Goal: Find specific page/section: Find specific page/section

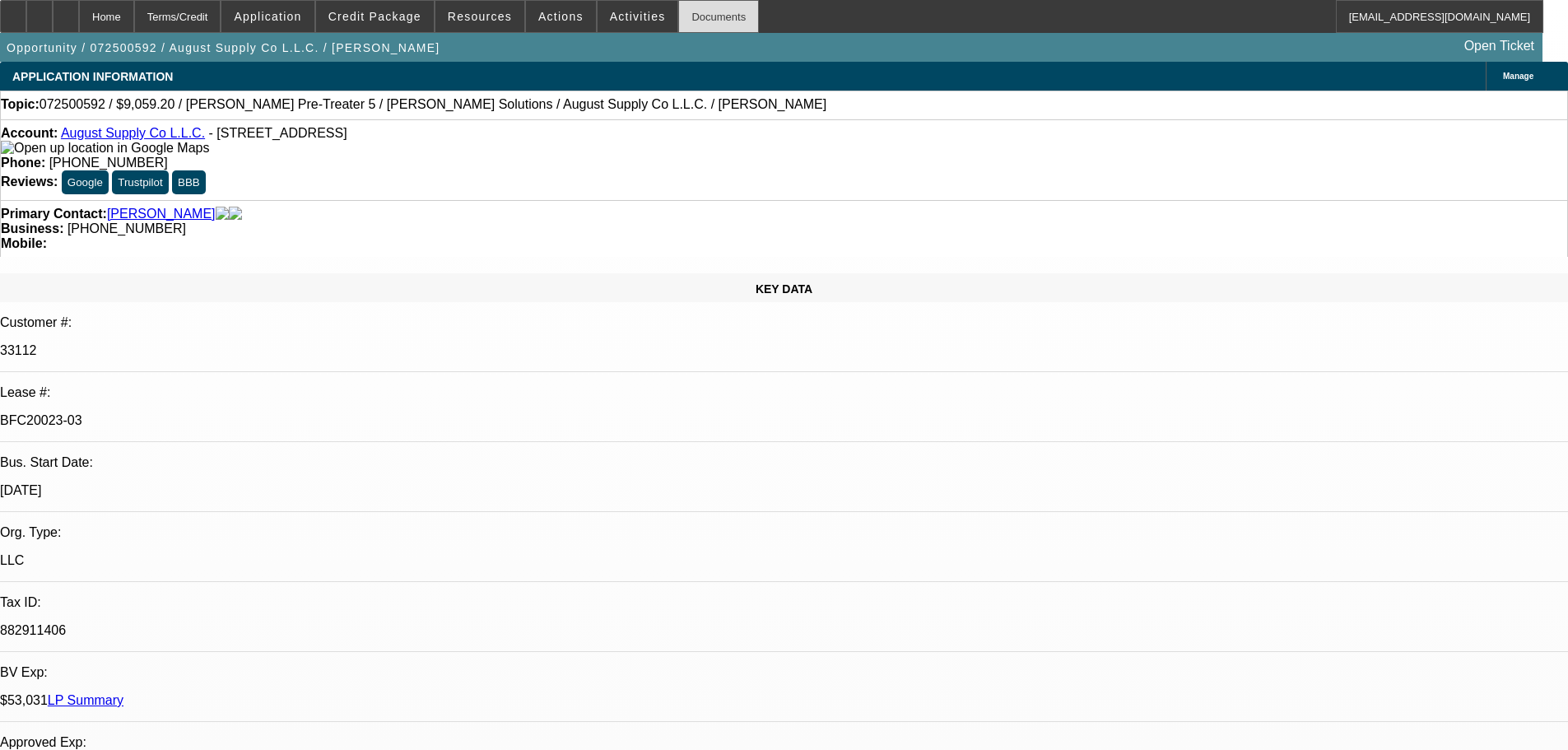
select select "0"
select select "2"
select select "0.1"
select select "4"
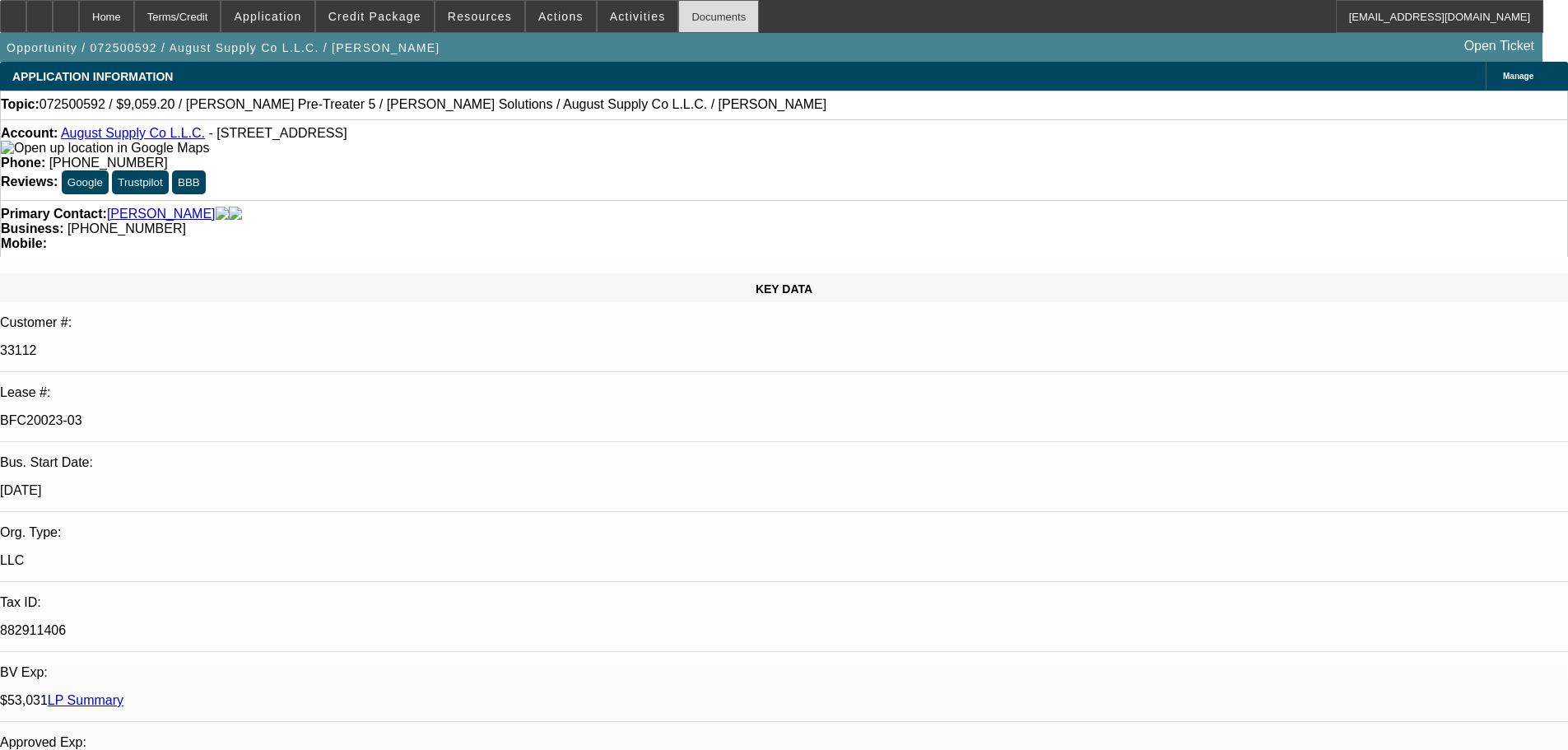
select select "0.2"
select select "2"
select select "0.1"
select select "4"
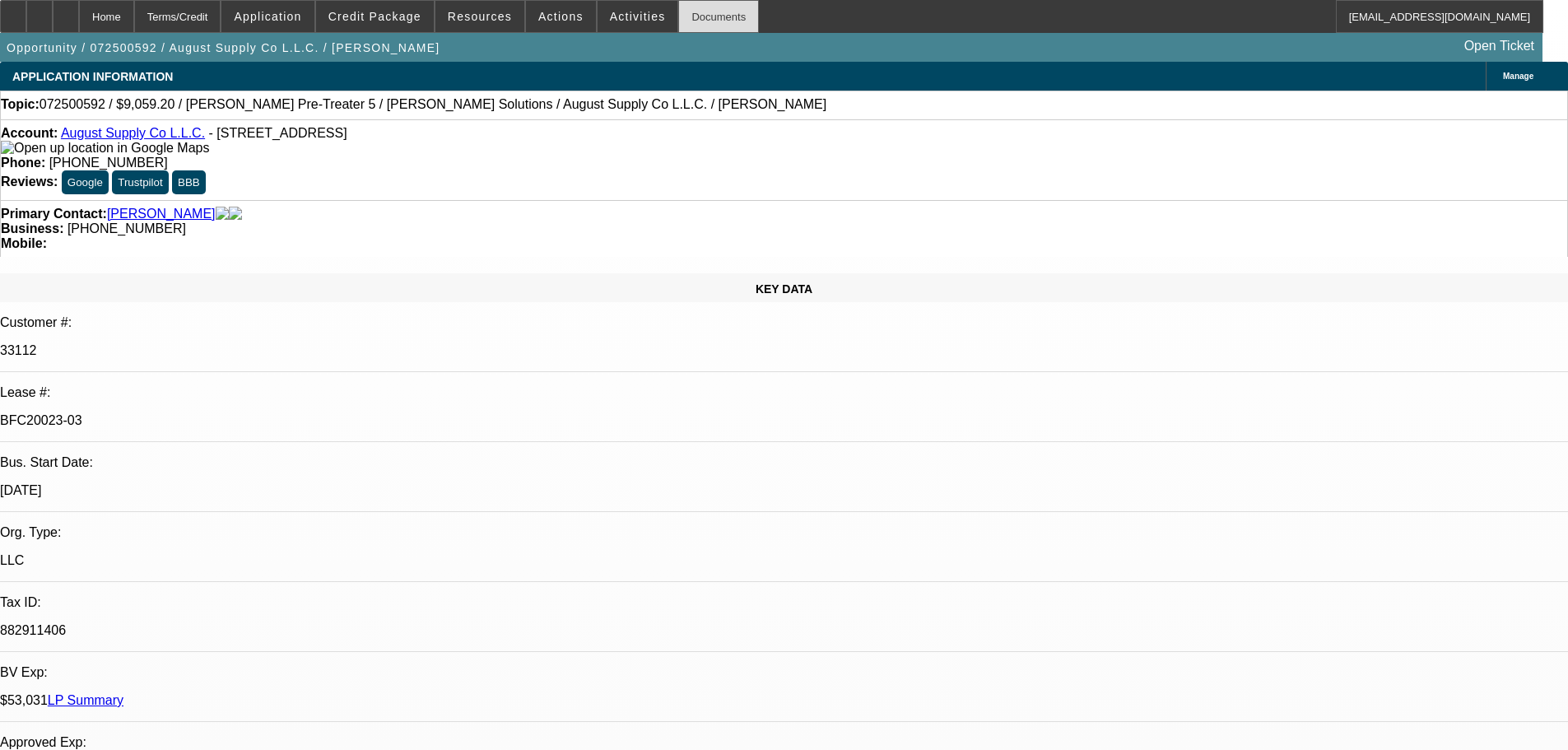
select select "0.2"
select select "2"
select select "0.1"
select select "4"
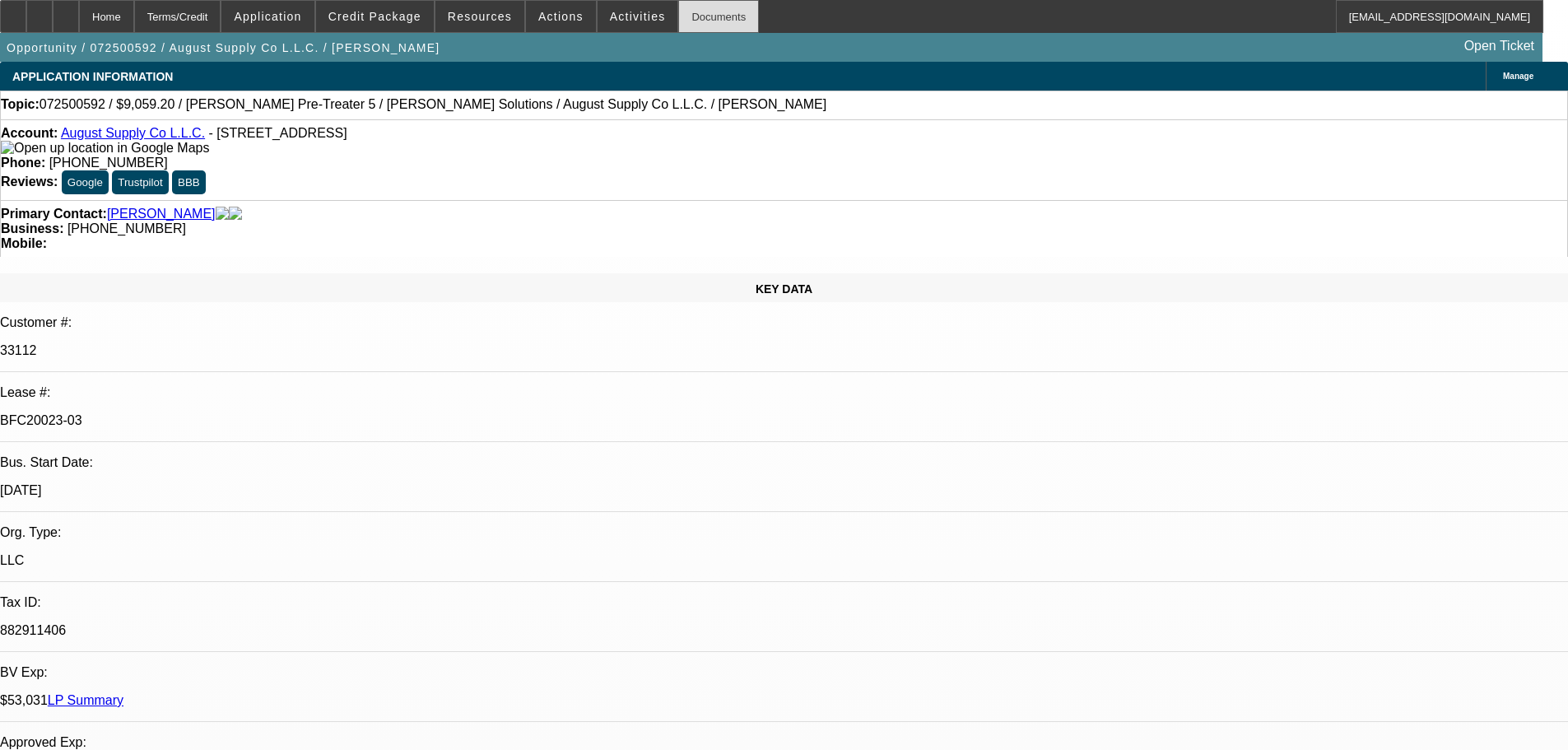
select select "0"
select select "0.1"
select select "4"
click at [691, 33] on div "Opportunity / 072500592 / August Supply Co L.L.C. / Sander, Adrian Open Ticket" at bounding box center [771, 47] width 1543 height 28
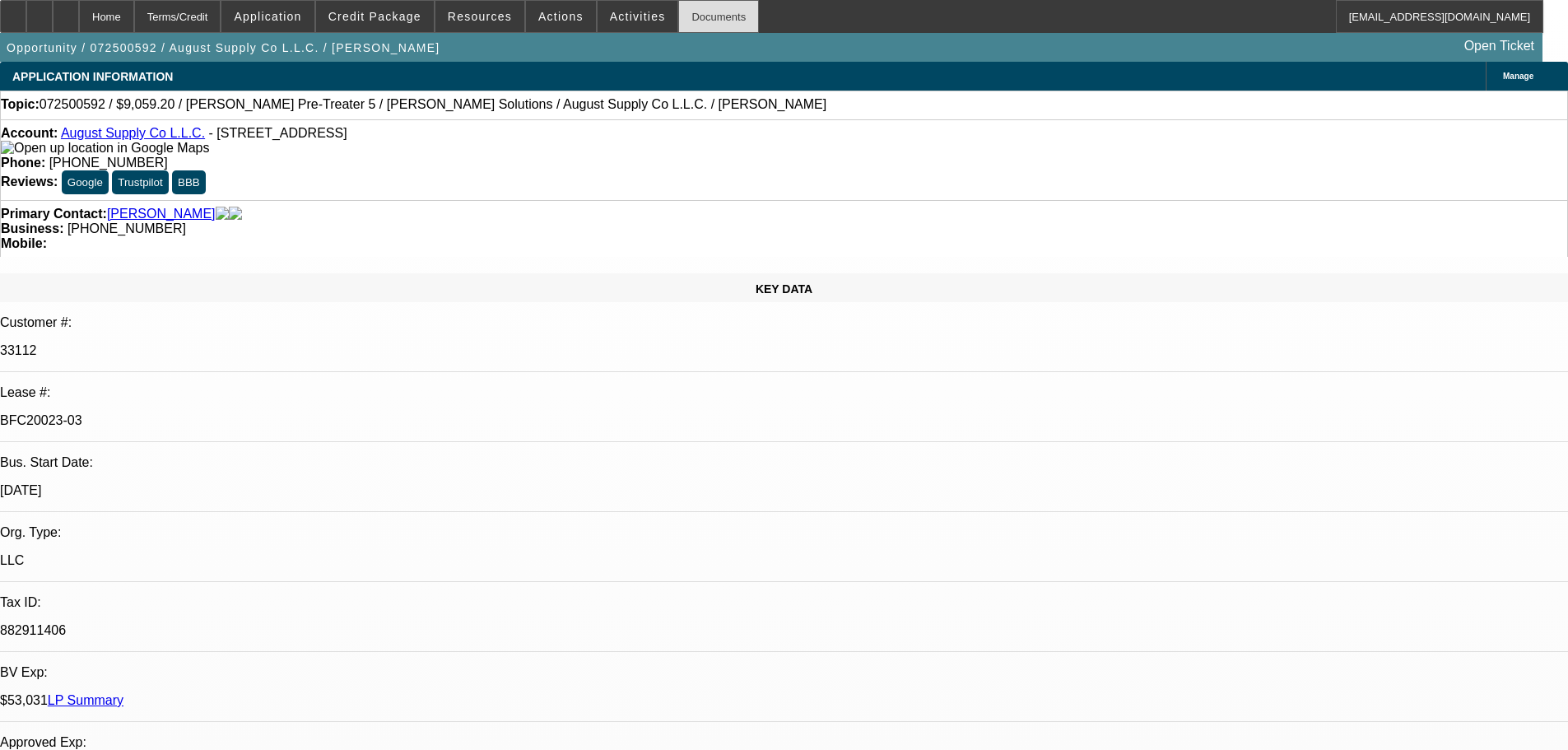
click at [694, 21] on div "Documents" at bounding box center [718, 17] width 80 height 33
select select "0"
select select "2"
select select "0.1"
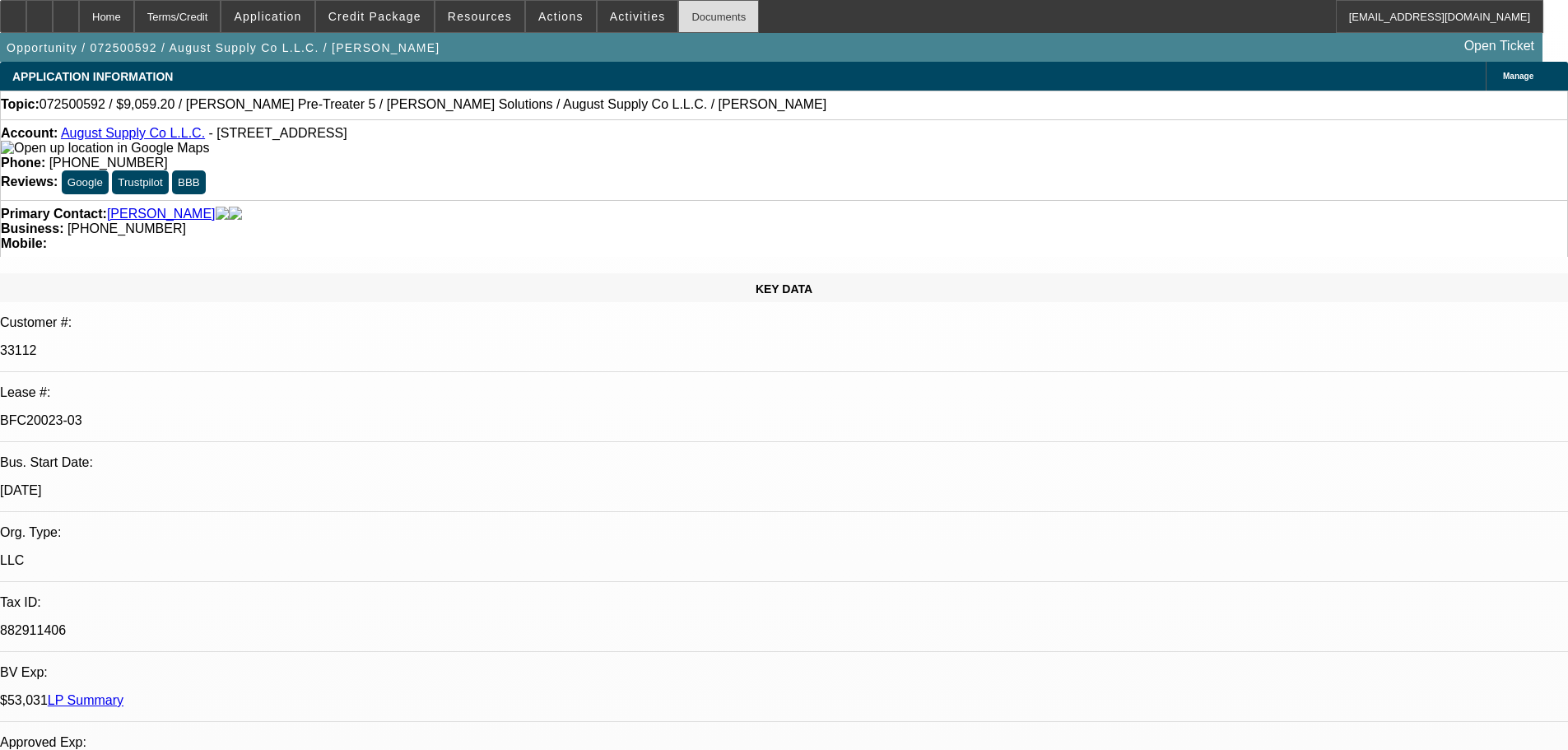
select select "4"
select select "0.2"
select select "2"
select select "0.1"
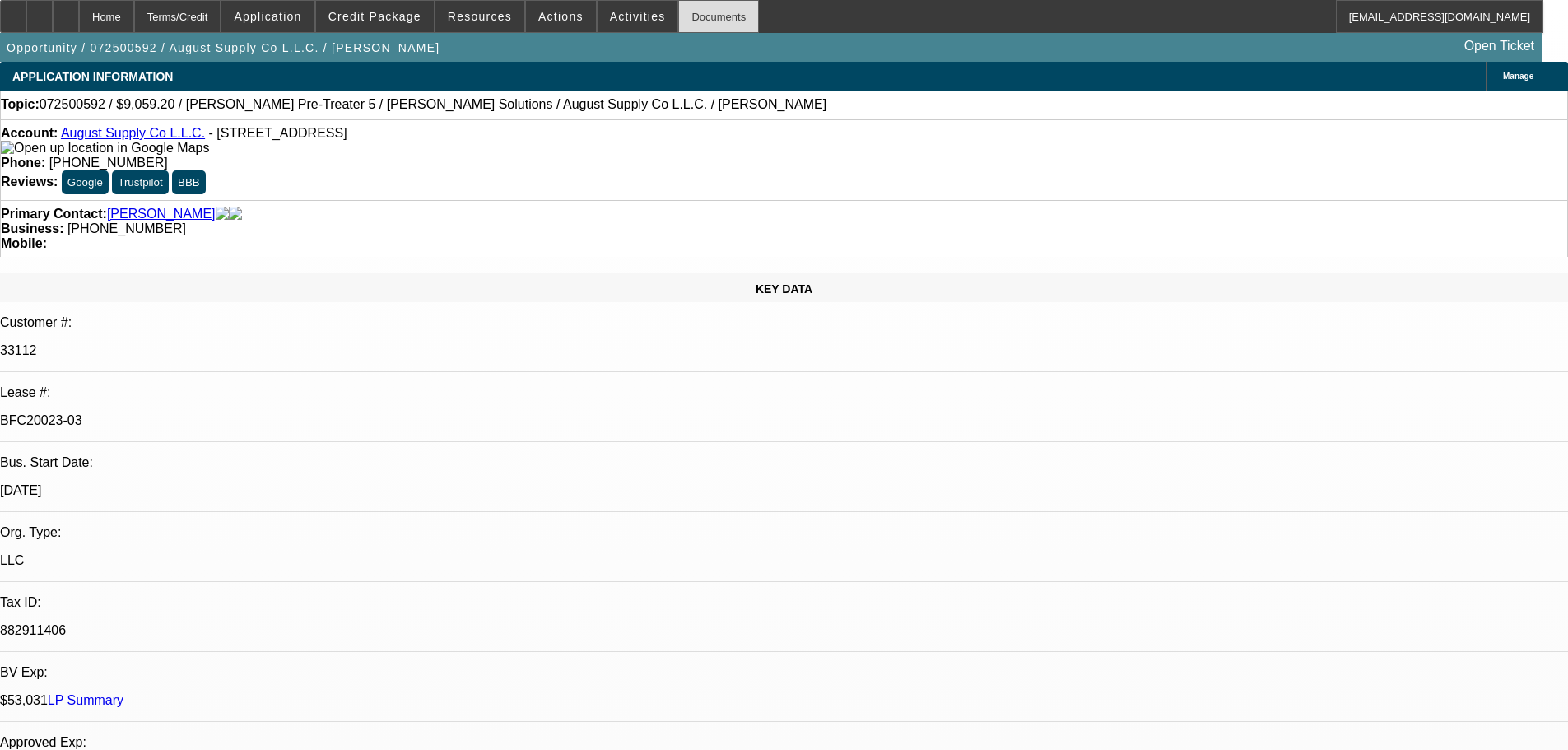
select select "4"
select select "0.2"
select select "2"
select select "0.1"
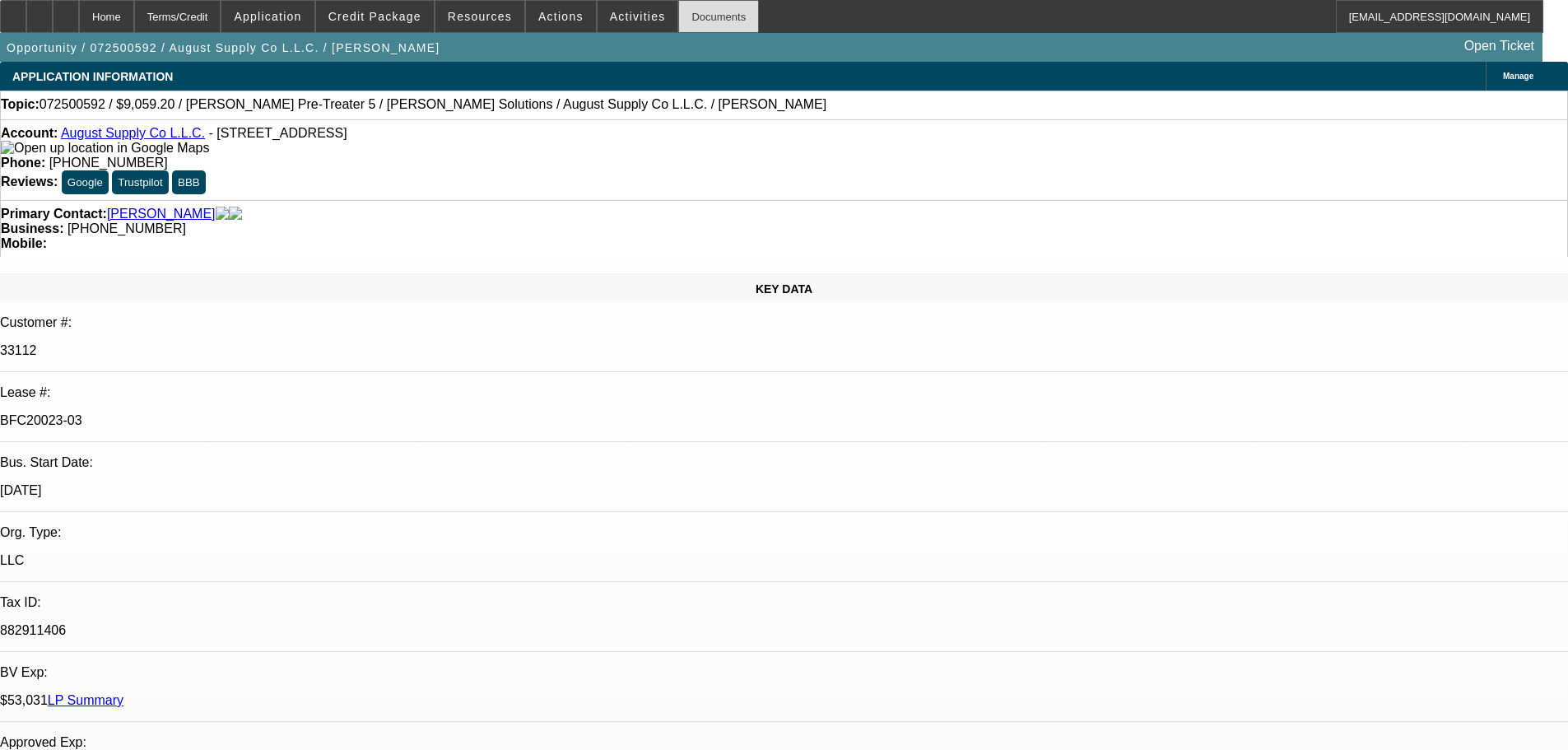
select select "4"
select select "0"
select select "0.1"
select select "4"
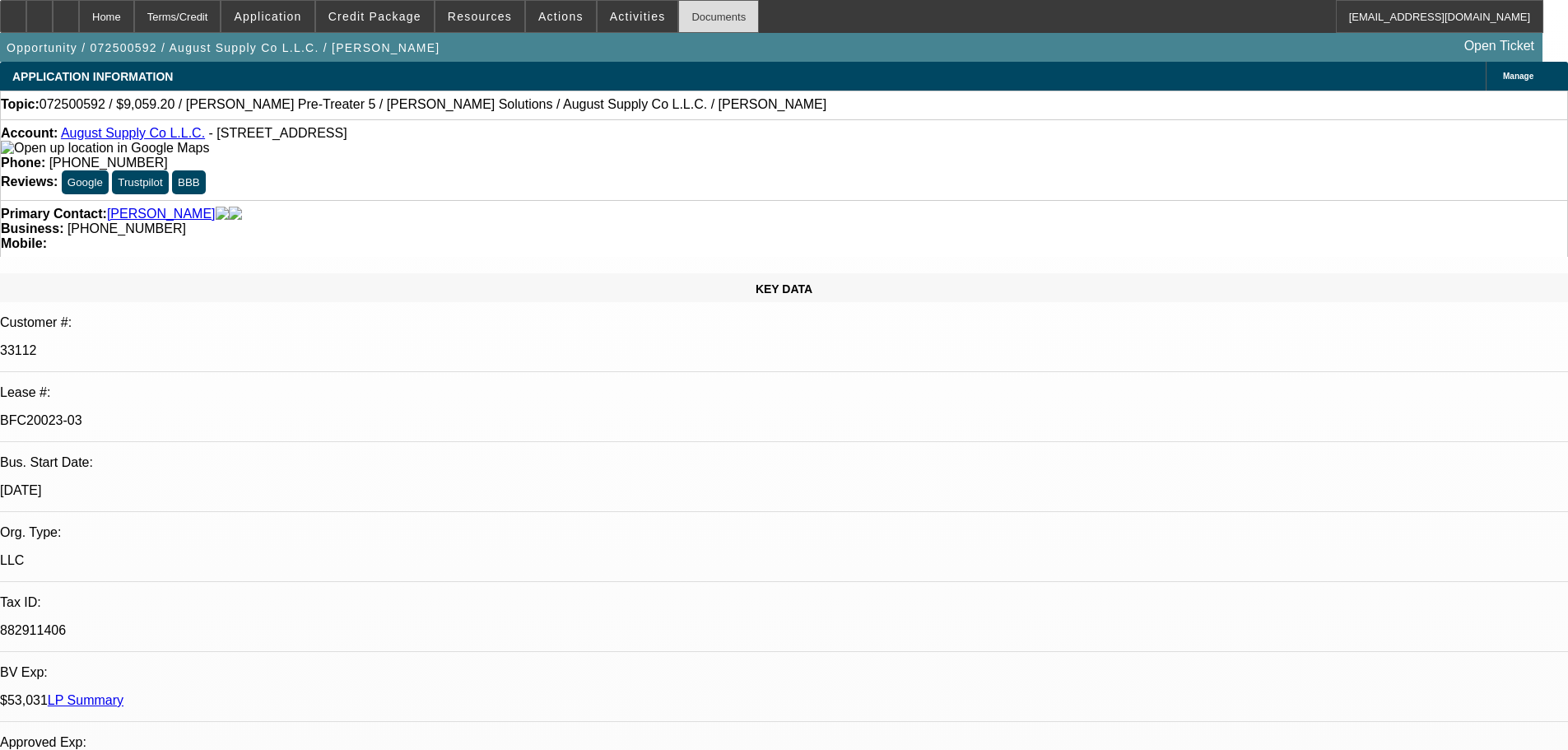
click at [698, 23] on div "Documents" at bounding box center [718, 17] width 80 height 33
click at [696, 26] on div "Documents" at bounding box center [718, 17] width 80 height 33
